Goal: Transaction & Acquisition: Purchase product/service

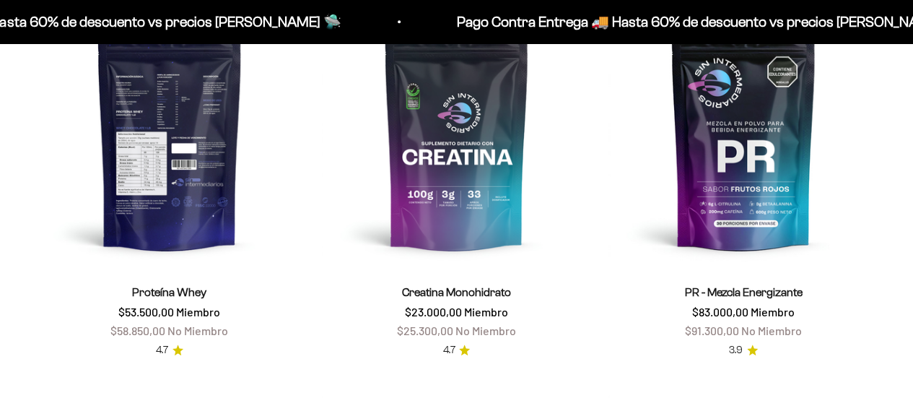
scroll to position [567, 0]
click at [165, 162] on img at bounding box center [170, 134] width 270 height 270
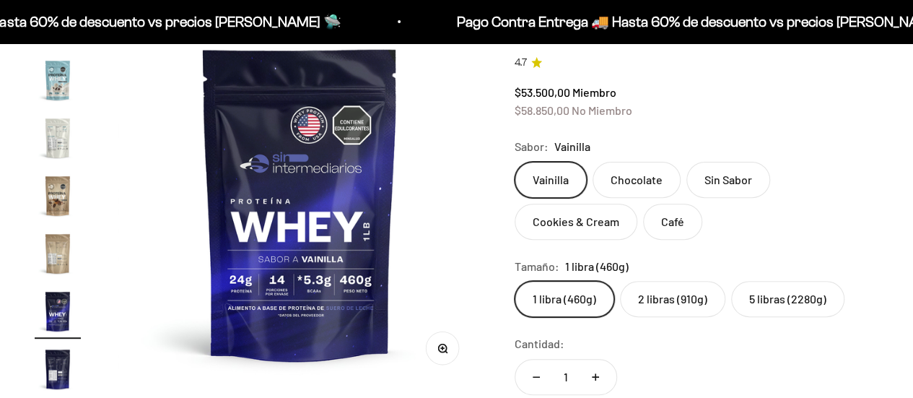
scroll to position [209, 0]
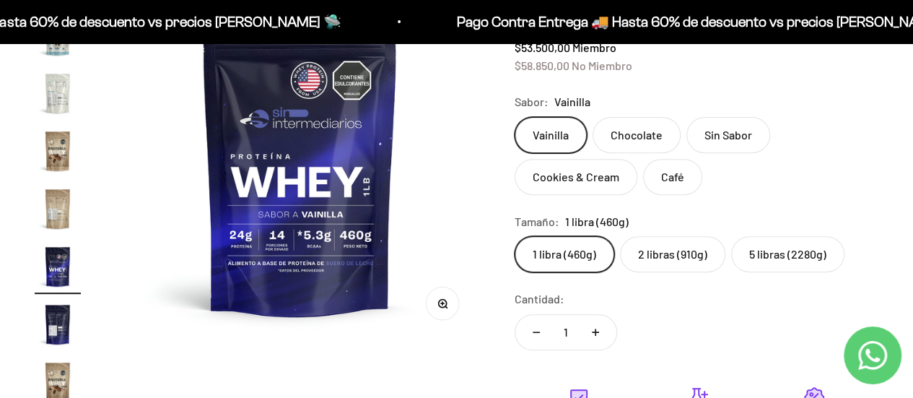
click at [769, 259] on label "5 libras (2280g)" at bounding box center [787, 254] width 113 height 36
click at [515, 236] on input "5 libras (2280g)" at bounding box center [514, 235] width 1 height 1
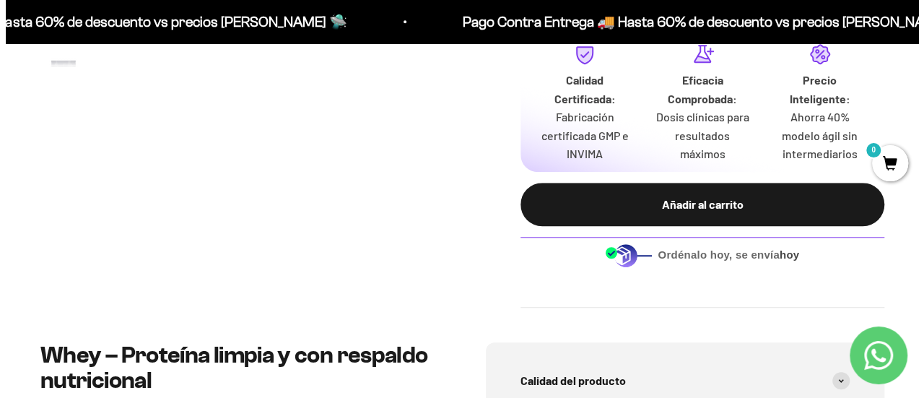
scroll to position [553, 0]
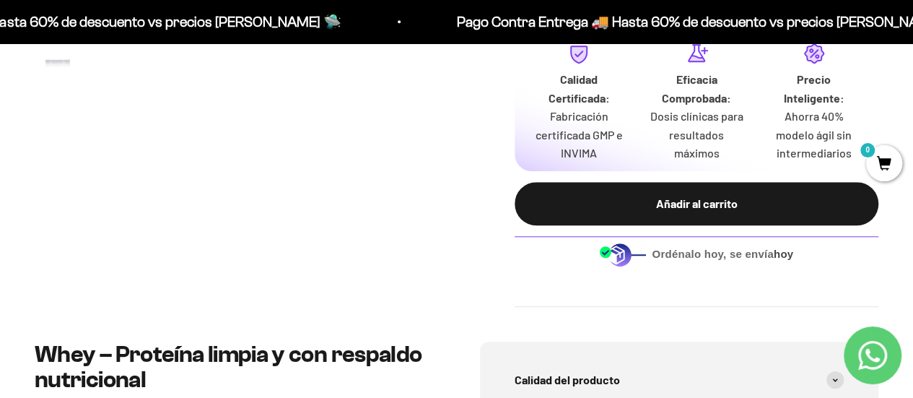
click at [719, 217] on button "Añadir al carrito" at bounding box center [697, 203] width 364 height 43
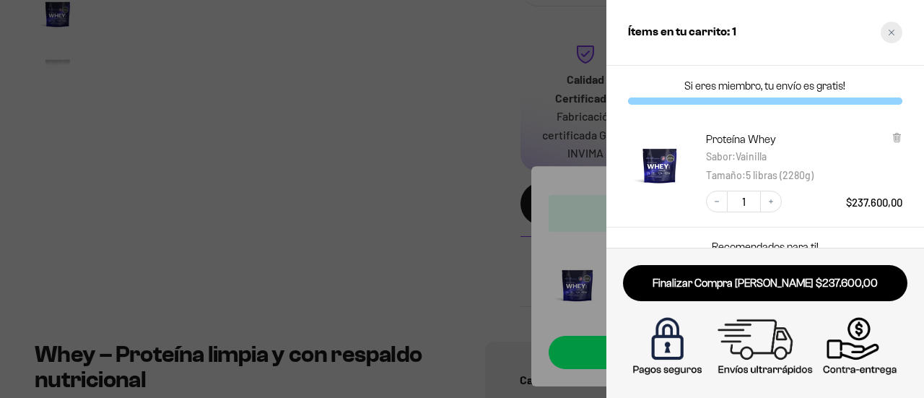
click at [889, 31] on icon "Close cart" at bounding box center [891, 32] width 7 height 7
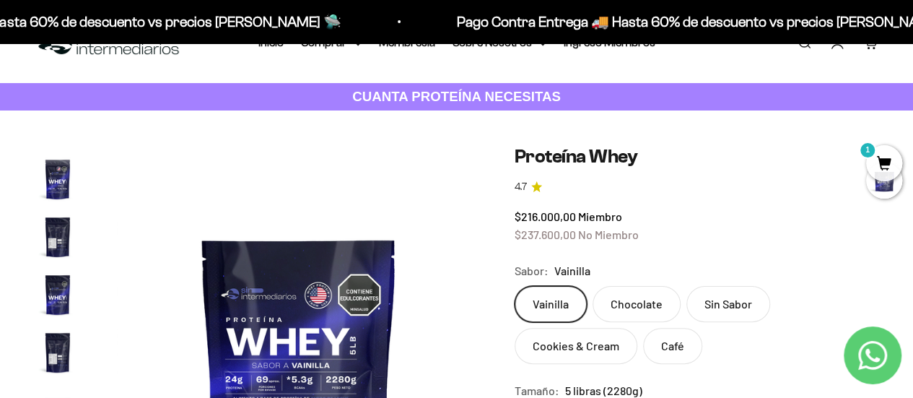
scroll to position [0, 0]
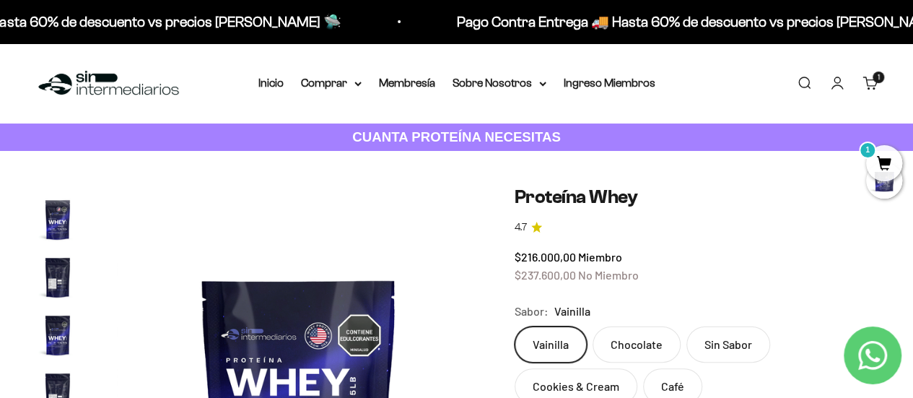
click at [77, 73] on img at bounding box center [109, 83] width 148 height 31
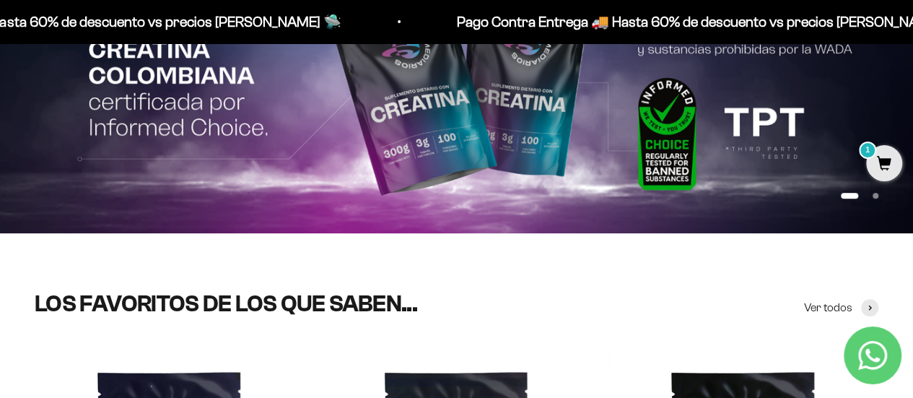
scroll to position [214, 0]
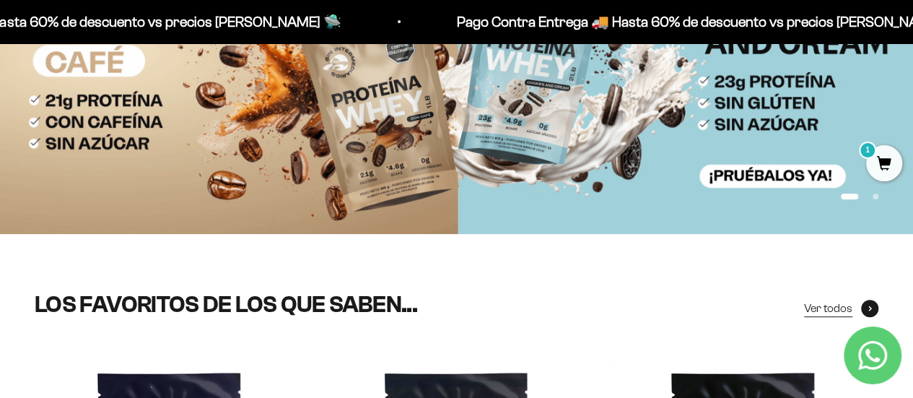
click at [815, 307] on span "Ver todos" at bounding box center [828, 308] width 48 height 19
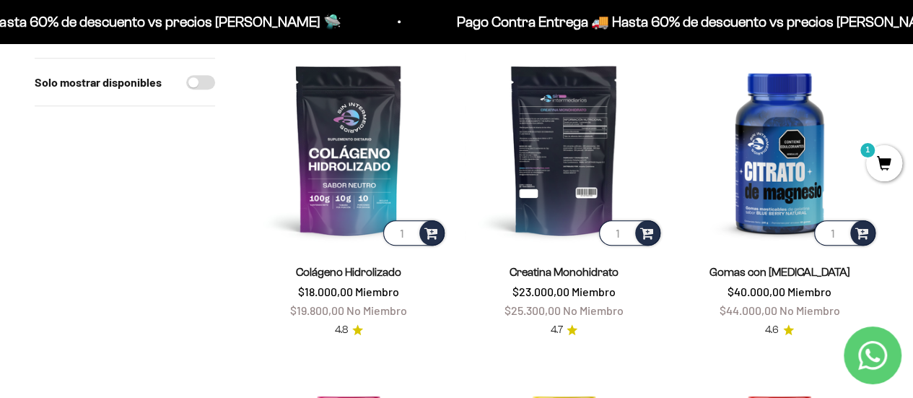
scroll to position [501, 0]
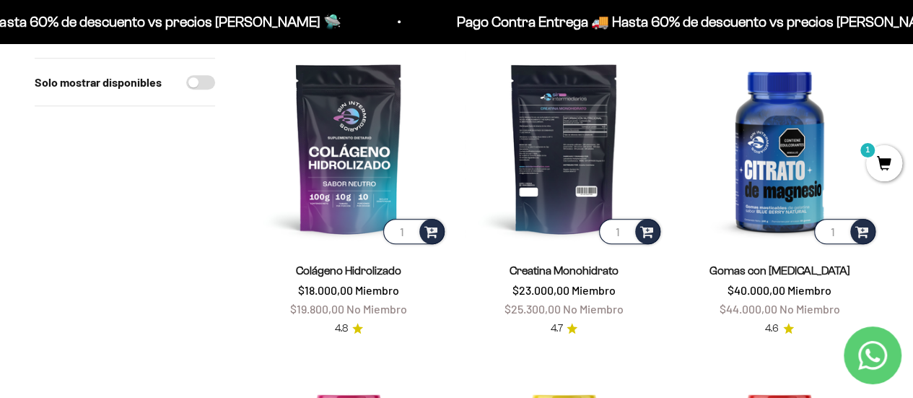
click at [543, 175] on img at bounding box center [564, 148] width 198 height 198
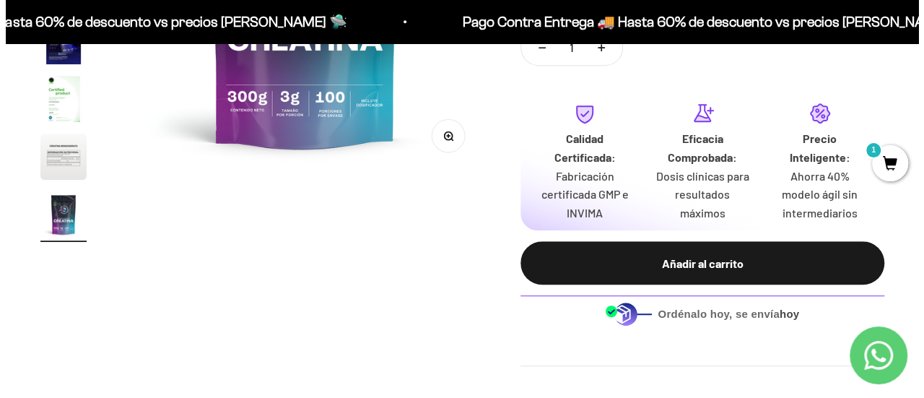
scroll to position [378, 0]
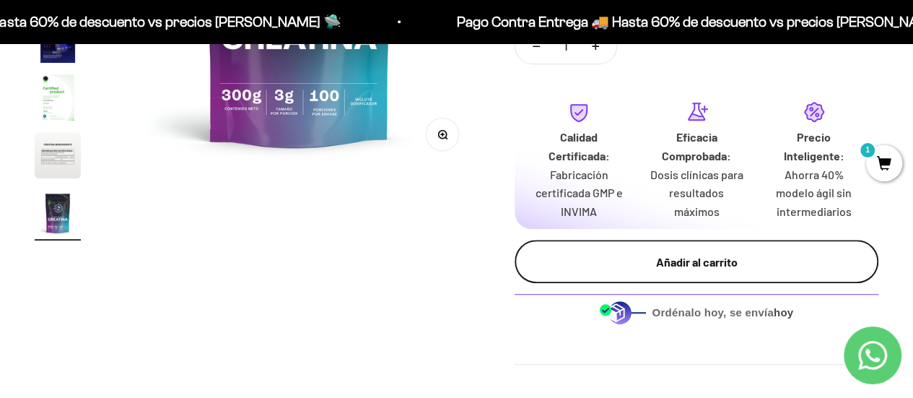
click at [641, 259] on div "Añadir al carrito" at bounding box center [696, 262] width 306 height 19
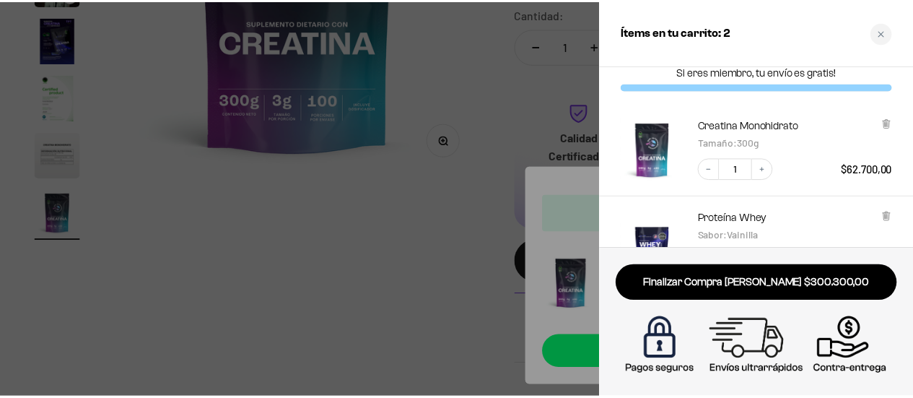
scroll to position [0, 0]
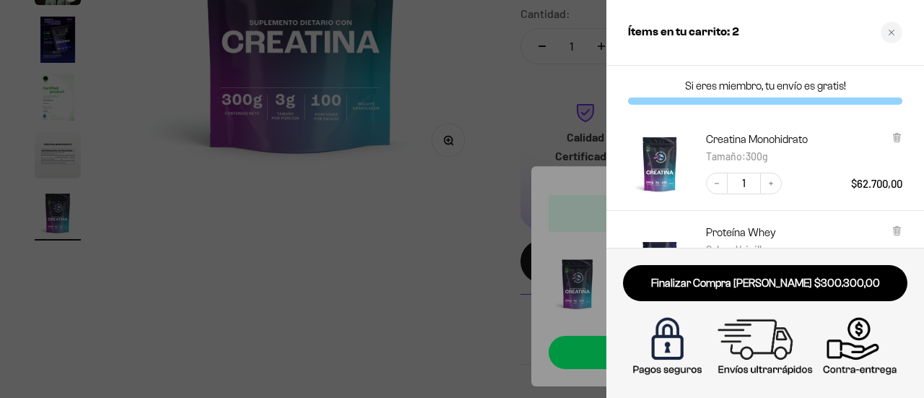
click at [456, 244] on div at bounding box center [462, 199] width 924 height 398
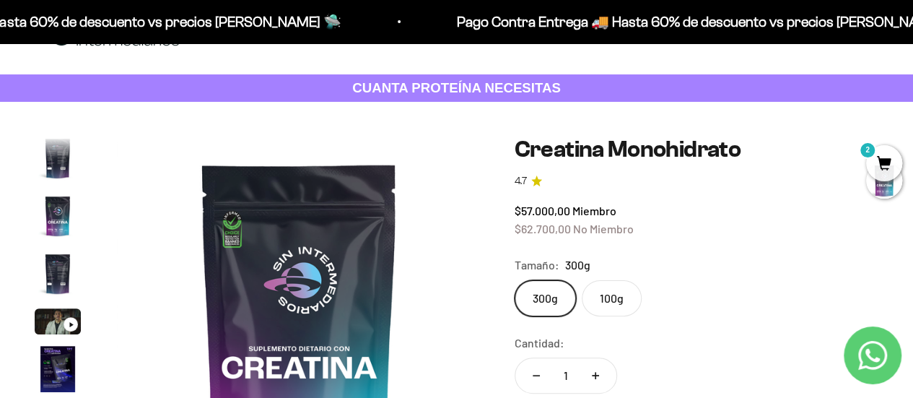
scroll to position [48, 0]
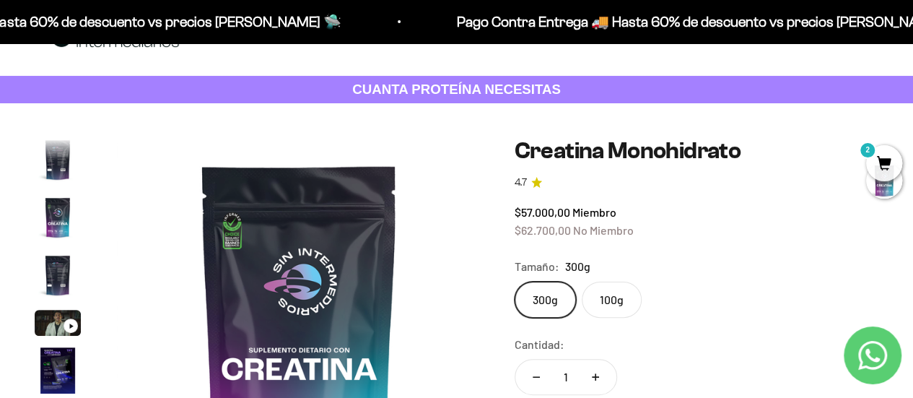
click at [607, 297] on label "100g" at bounding box center [612, 299] width 60 height 36
click at [515, 281] on input "100g" at bounding box center [514, 281] width 1 height 1
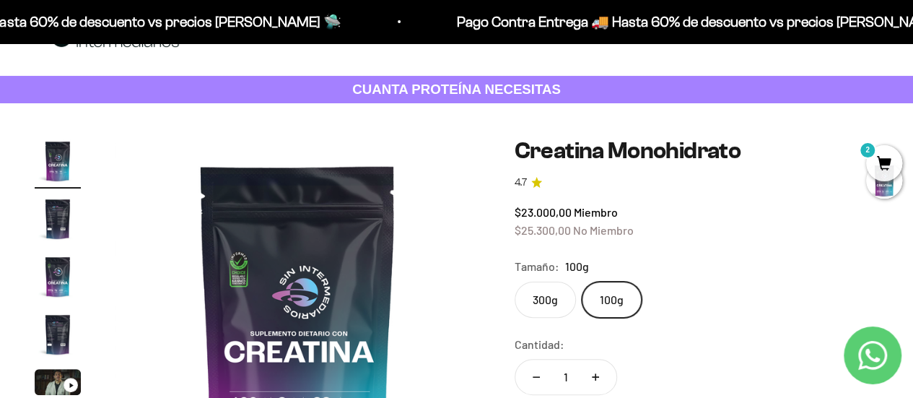
click at [538, 300] on label "300g" at bounding box center [545, 299] width 61 height 36
click at [515, 281] on input "300g" at bounding box center [514, 281] width 1 height 1
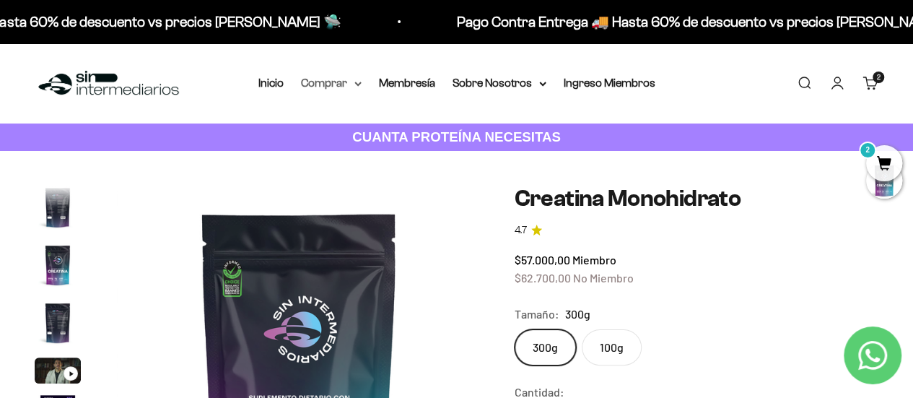
click at [335, 84] on summary "Comprar" at bounding box center [331, 83] width 61 height 19
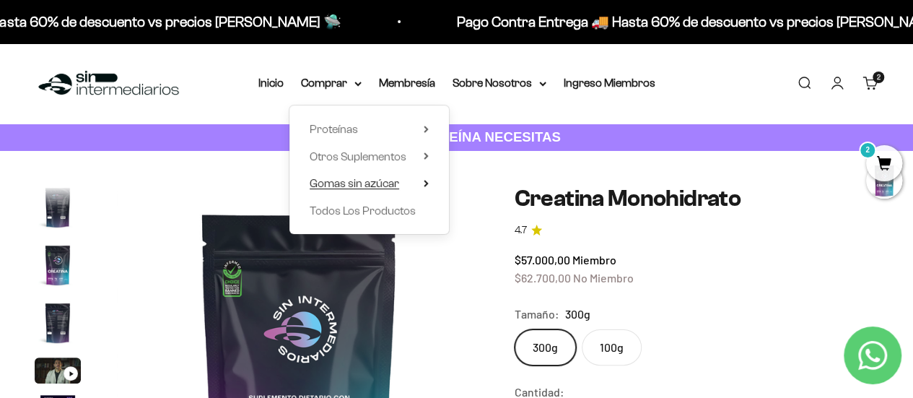
click at [341, 188] on span "Gomas sin azúcar" at bounding box center [354, 183] width 89 height 12
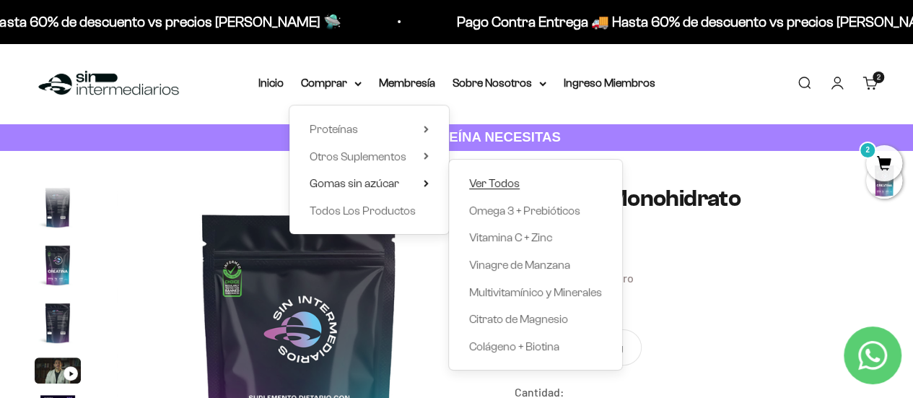
click at [503, 178] on span "Ver Todos" at bounding box center [494, 183] width 51 height 12
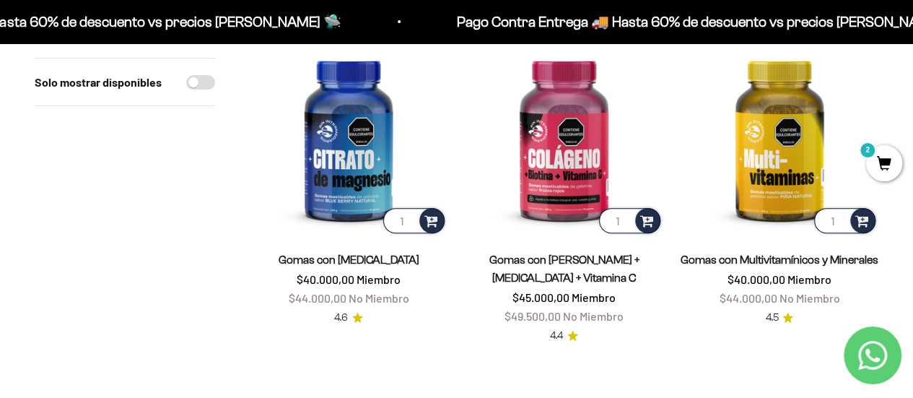
scroll to position [188, 0]
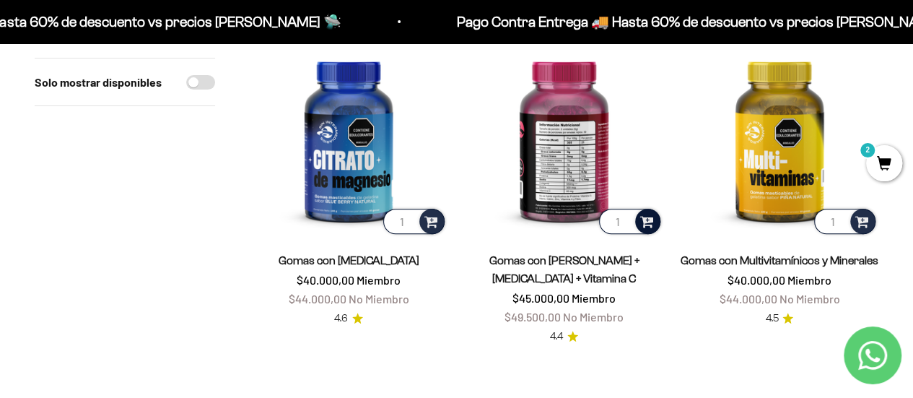
click at [650, 218] on span at bounding box center [647, 220] width 14 height 17
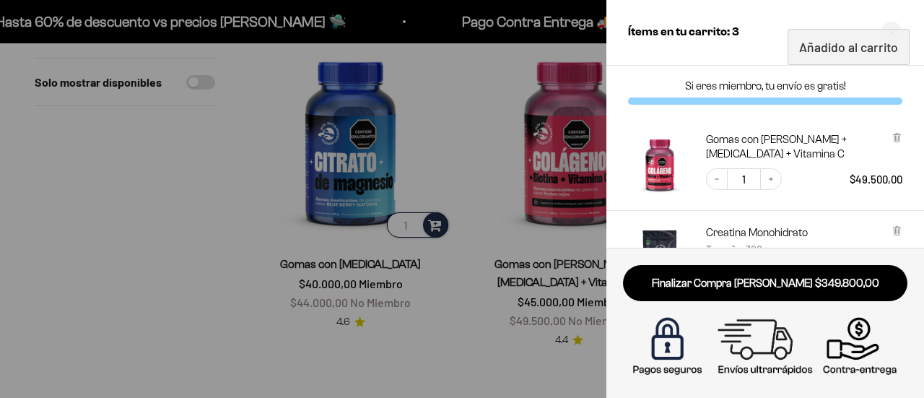
click at [455, 323] on div at bounding box center [462, 199] width 924 height 398
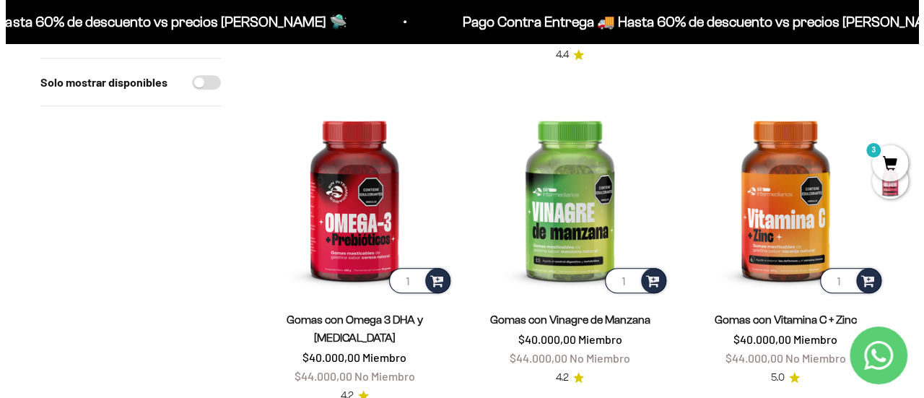
scroll to position [471, 0]
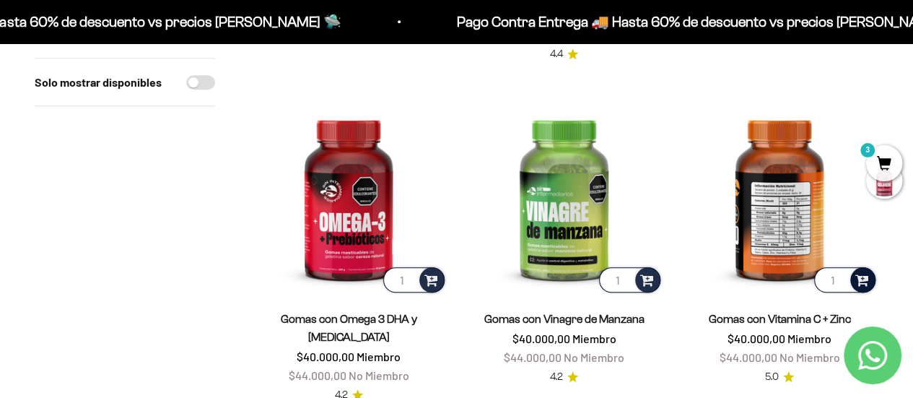
click at [860, 277] on span at bounding box center [862, 279] width 14 height 17
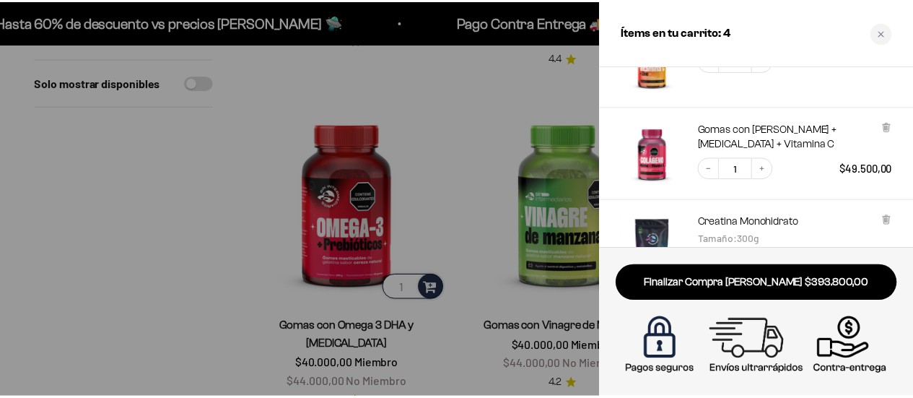
scroll to position [0, 0]
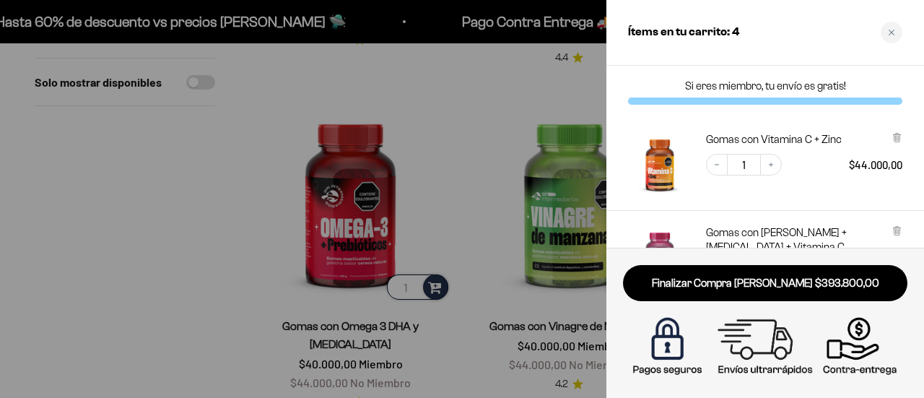
click at [172, 244] on div at bounding box center [462, 199] width 924 height 398
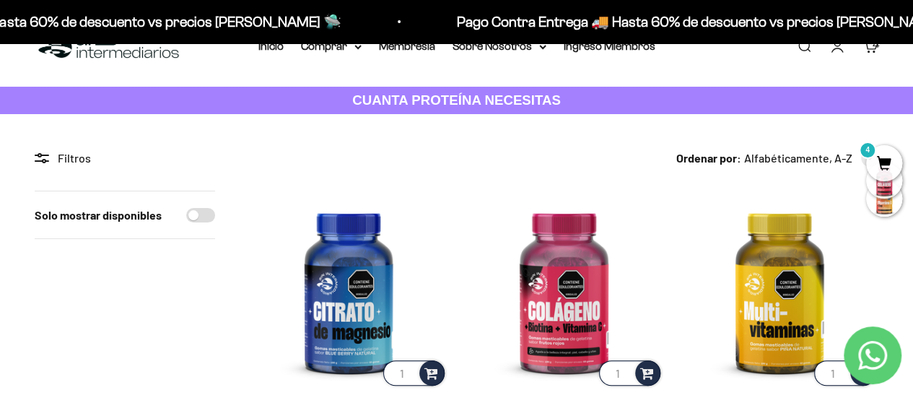
scroll to position [38, 0]
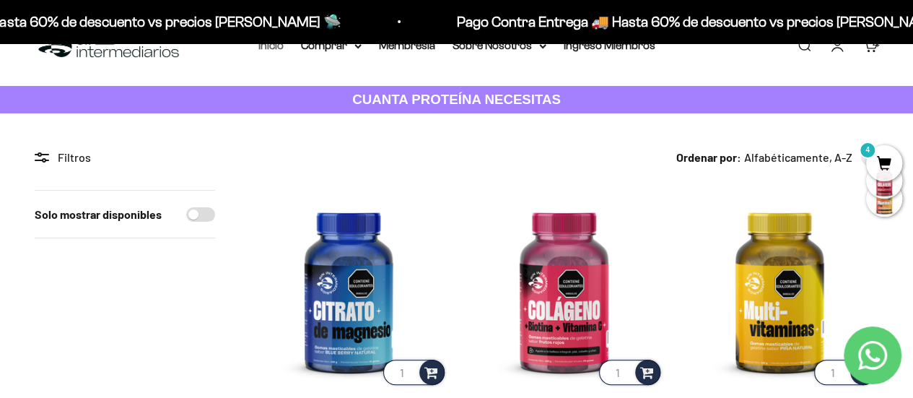
click at [273, 44] on link "Inicio" at bounding box center [270, 45] width 25 height 12
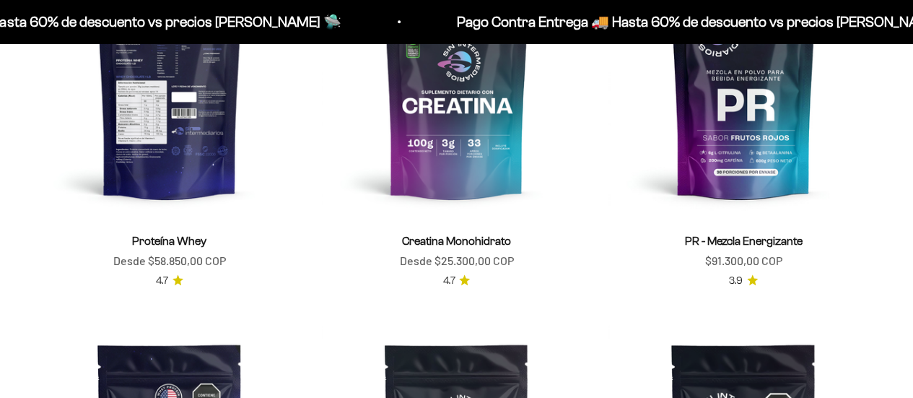
scroll to position [615, 0]
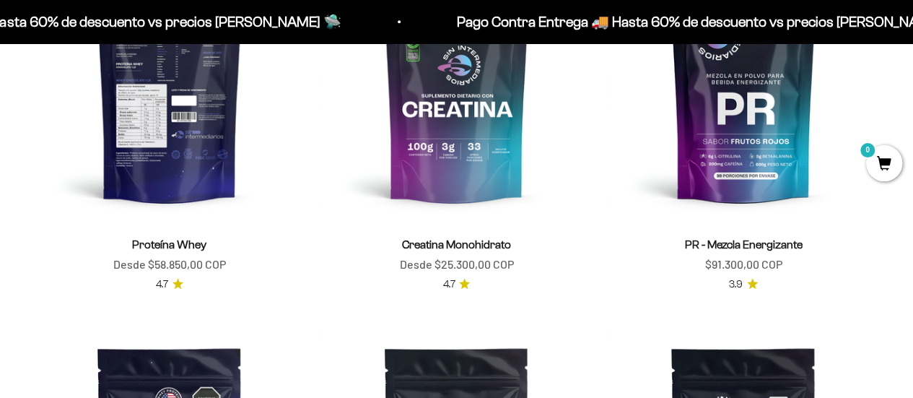
click at [179, 168] on img at bounding box center [170, 86] width 270 height 270
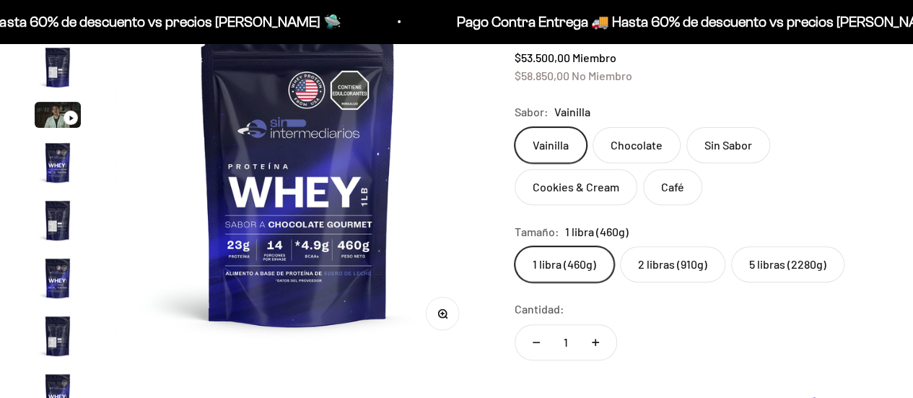
scroll to position [694, 0]
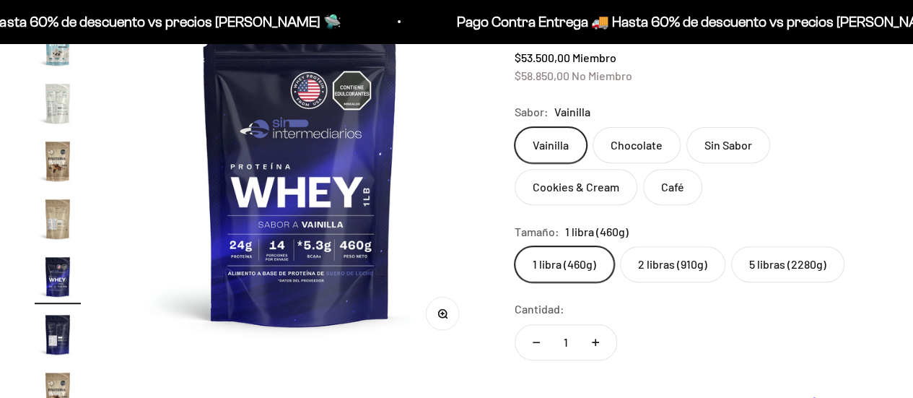
click at [772, 256] on label "5 libras (2280g)" at bounding box center [787, 264] width 113 height 36
click at [515, 246] on input "5 libras (2280g)" at bounding box center [514, 245] width 1 height 1
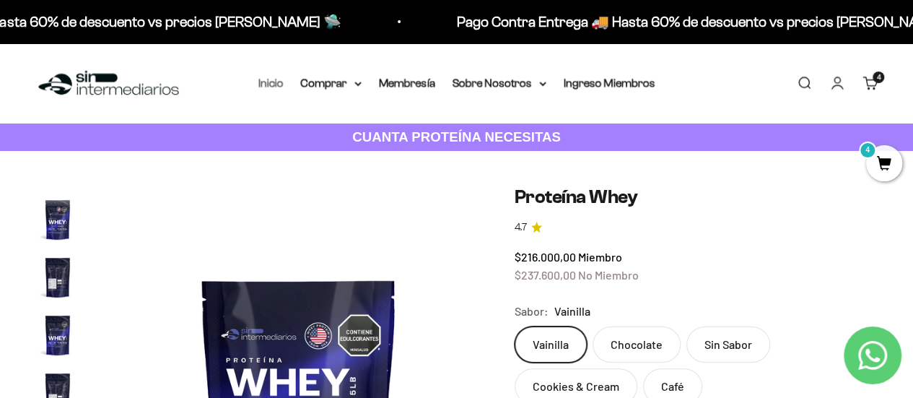
click at [269, 85] on link "Inicio" at bounding box center [270, 83] width 25 height 12
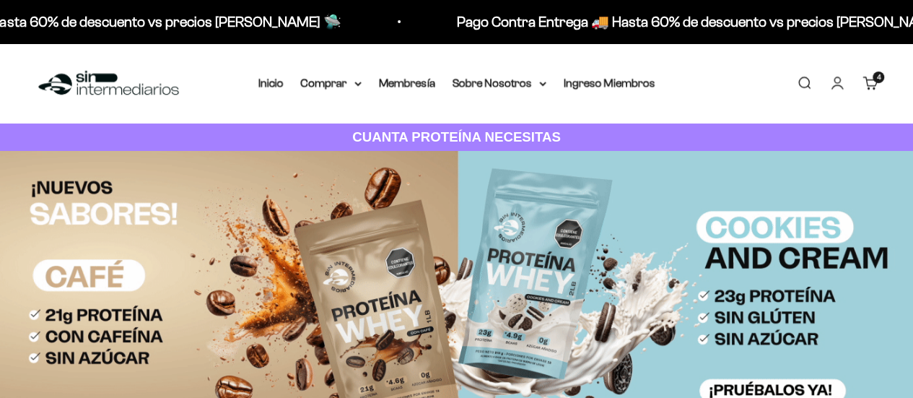
click at [877, 77] on span "4" at bounding box center [879, 77] width 4 height 7
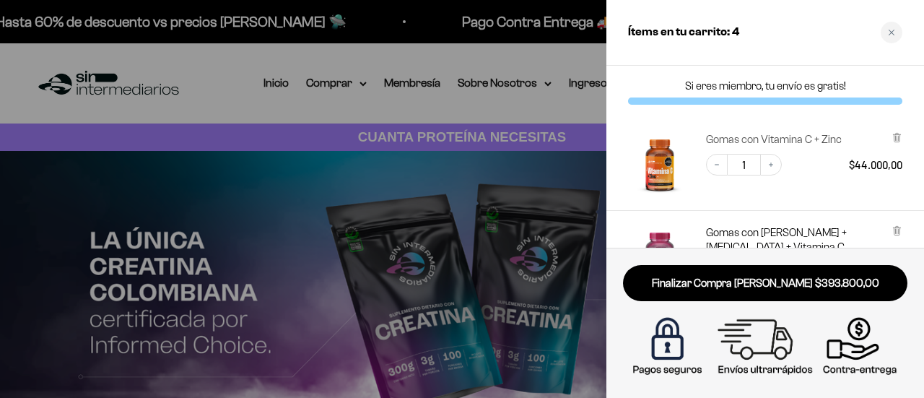
click at [824, 141] on link "Gomas con Vitamina C + Zinc" at bounding box center [774, 139] width 136 height 14
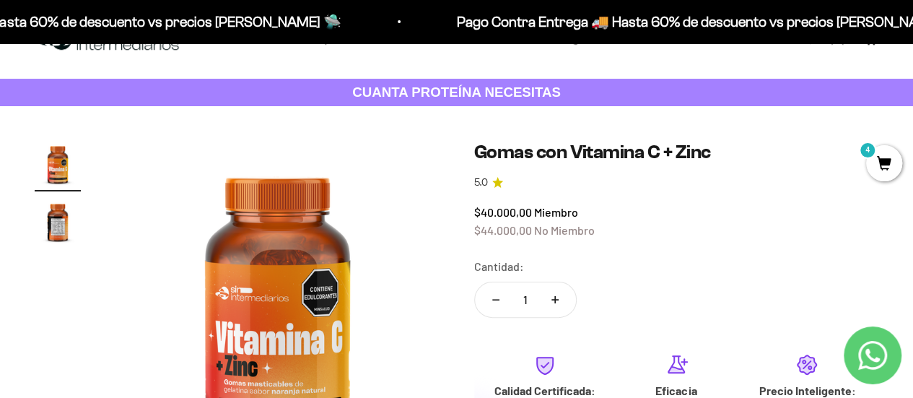
click at [108, 51] on img at bounding box center [109, 38] width 148 height 31
